Goal: Navigation & Orientation: Find specific page/section

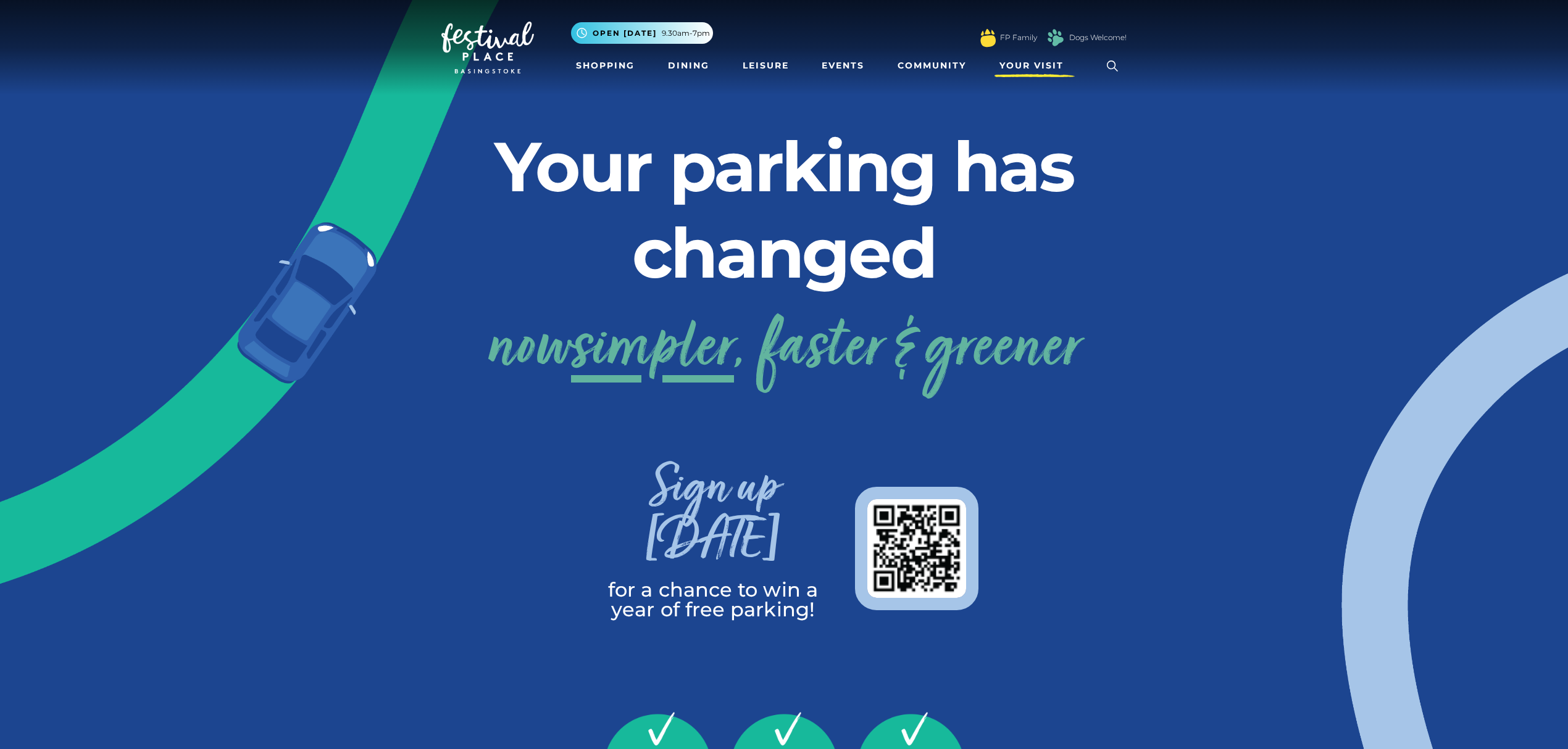
click at [1006, 67] on span "Your Visit" at bounding box center [1031, 66] width 65 height 13
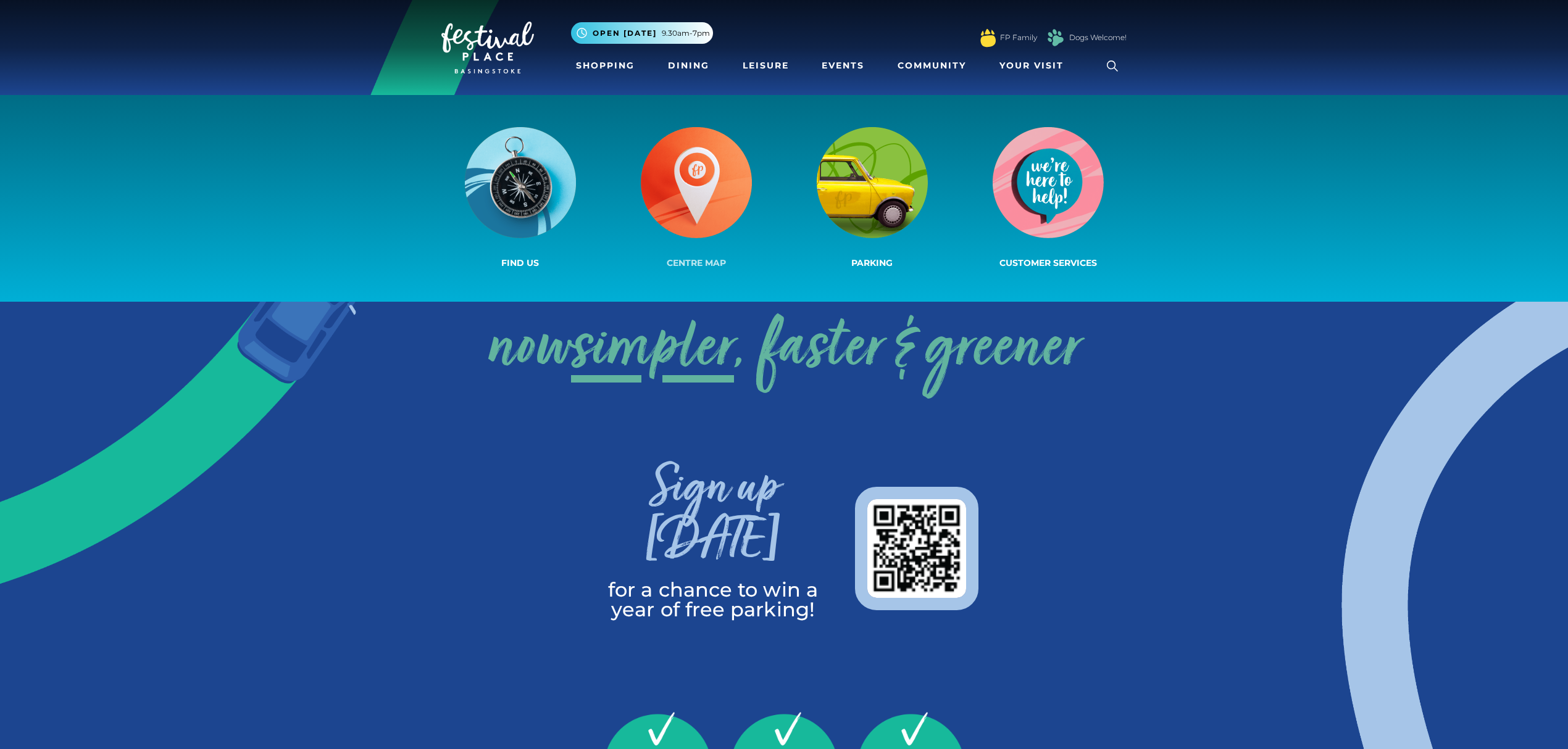
click at [693, 176] on img at bounding box center [696, 183] width 111 height 111
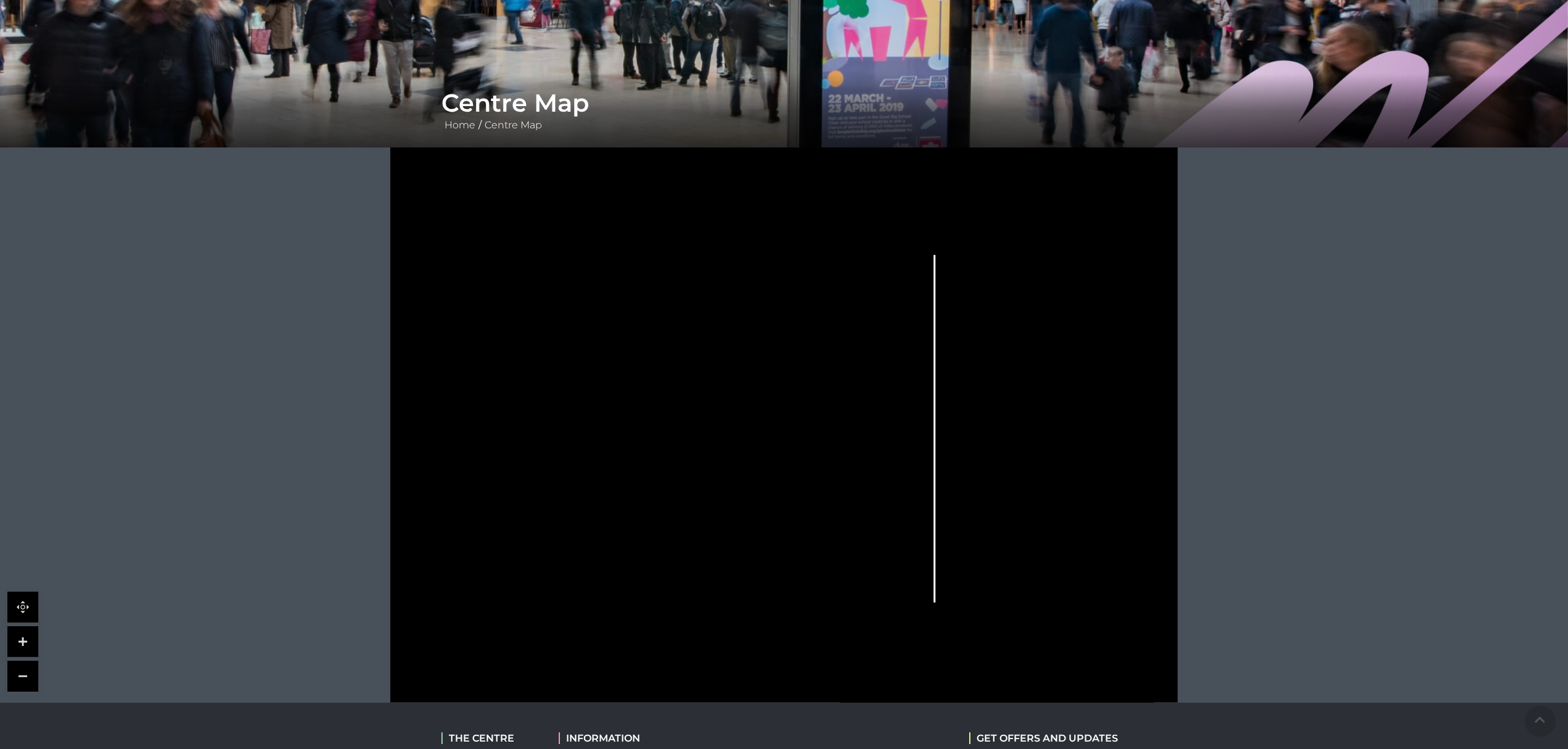
scroll to position [164, 0]
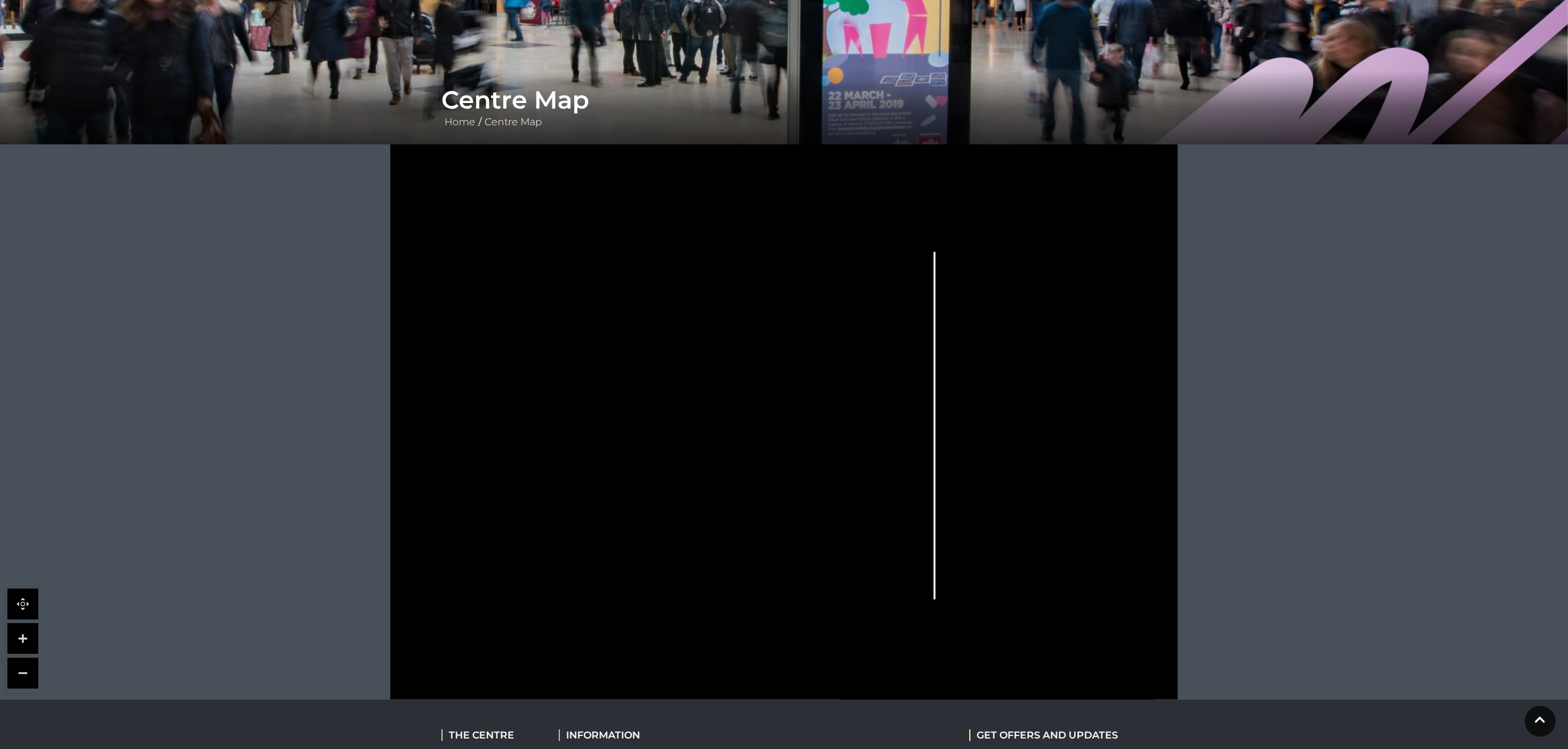
click at [557, 426] on rect at bounding box center [554, 423] width 38 height 8
click at [1089, 504] on icon at bounding box center [1053, 431] width 126 height 241
click at [1063, 433] on icon at bounding box center [1053, 431] width 126 height 241
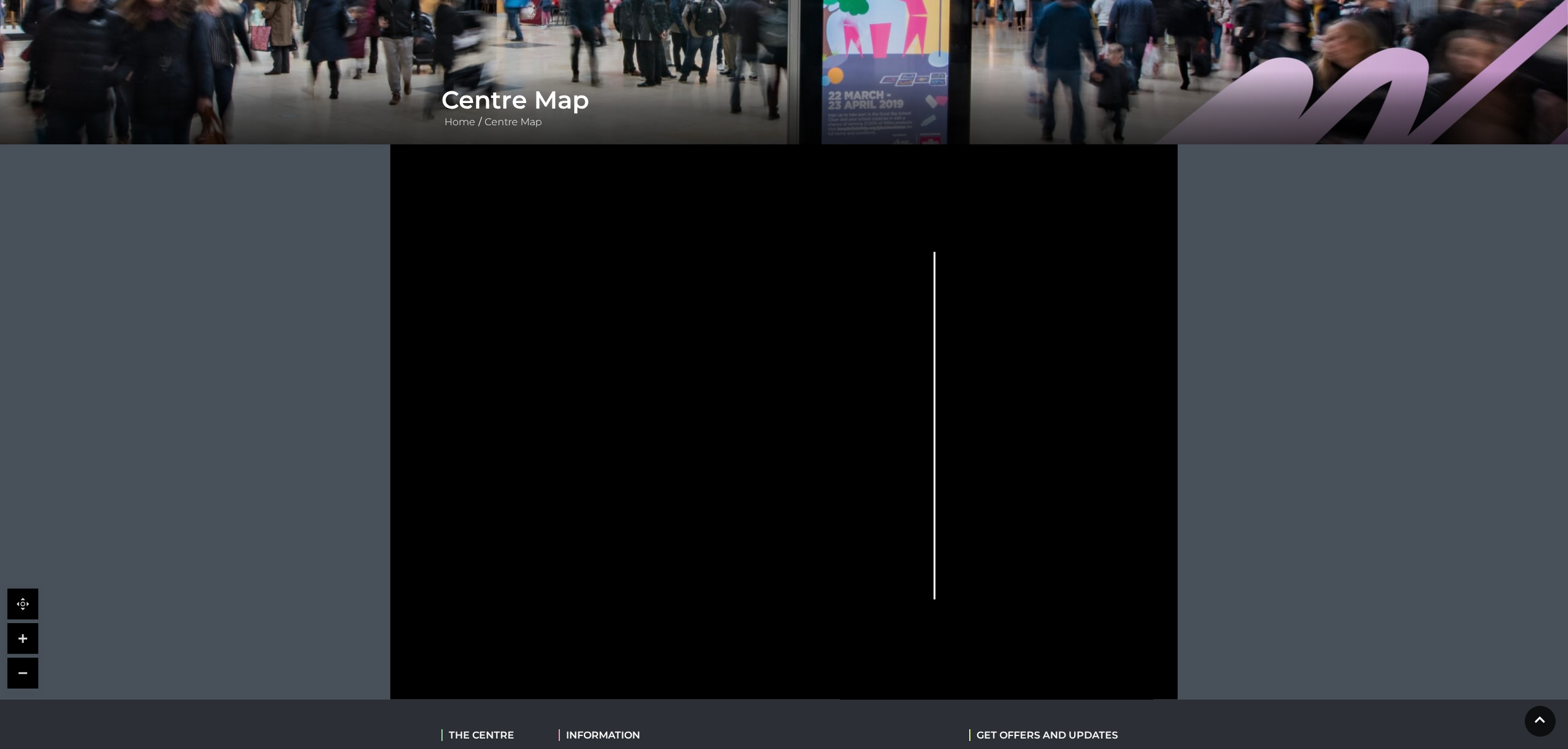
click at [1063, 433] on icon at bounding box center [1053, 431] width 126 height 241
click at [723, 453] on rect at bounding box center [709, 457] width 31 height 11
click at [25, 635] on link at bounding box center [22, 639] width 31 height 31
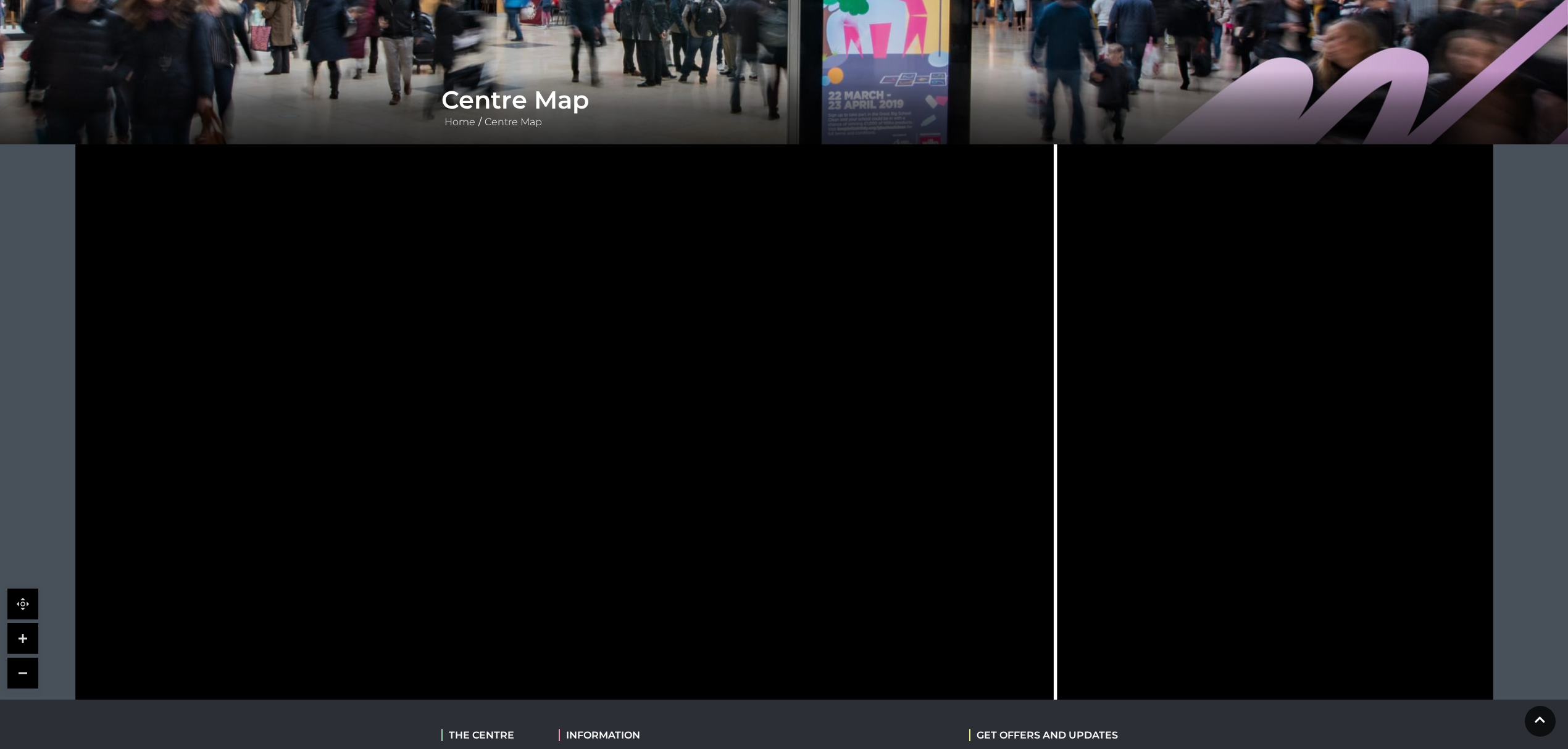
click at [25, 635] on link at bounding box center [22, 639] width 31 height 31
